Goal: Find specific page/section: Find specific page/section

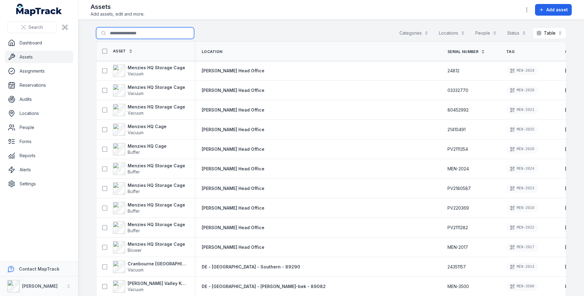
click at [122, 34] on input "Search for assets" at bounding box center [145, 33] width 98 height 12
type input "********"
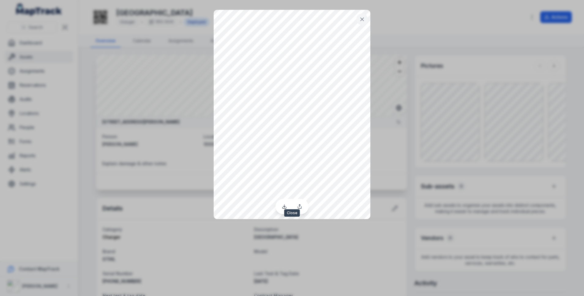
click at [359, 18] on button at bounding box center [362, 19] width 12 height 12
click at [362, 18] on icon at bounding box center [362, 19] width 3 height 3
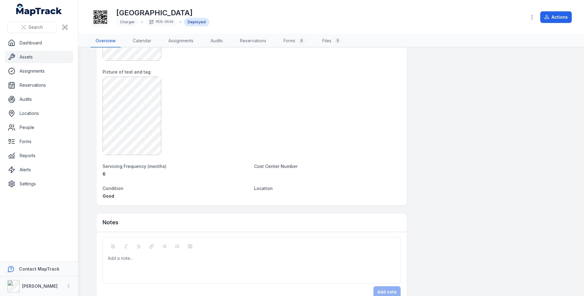
scroll to position [217, 0]
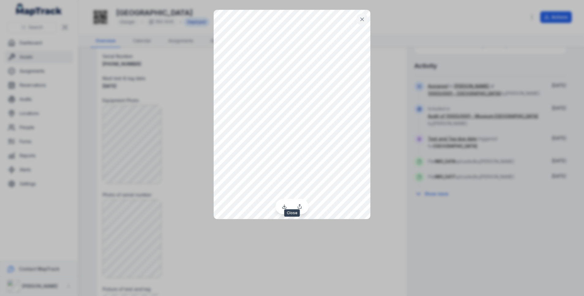
click at [364, 18] on icon at bounding box center [362, 19] width 6 height 6
click at [362, 20] on icon at bounding box center [362, 19] width 6 height 6
